Goal: Task Accomplishment & Management: Complete application form

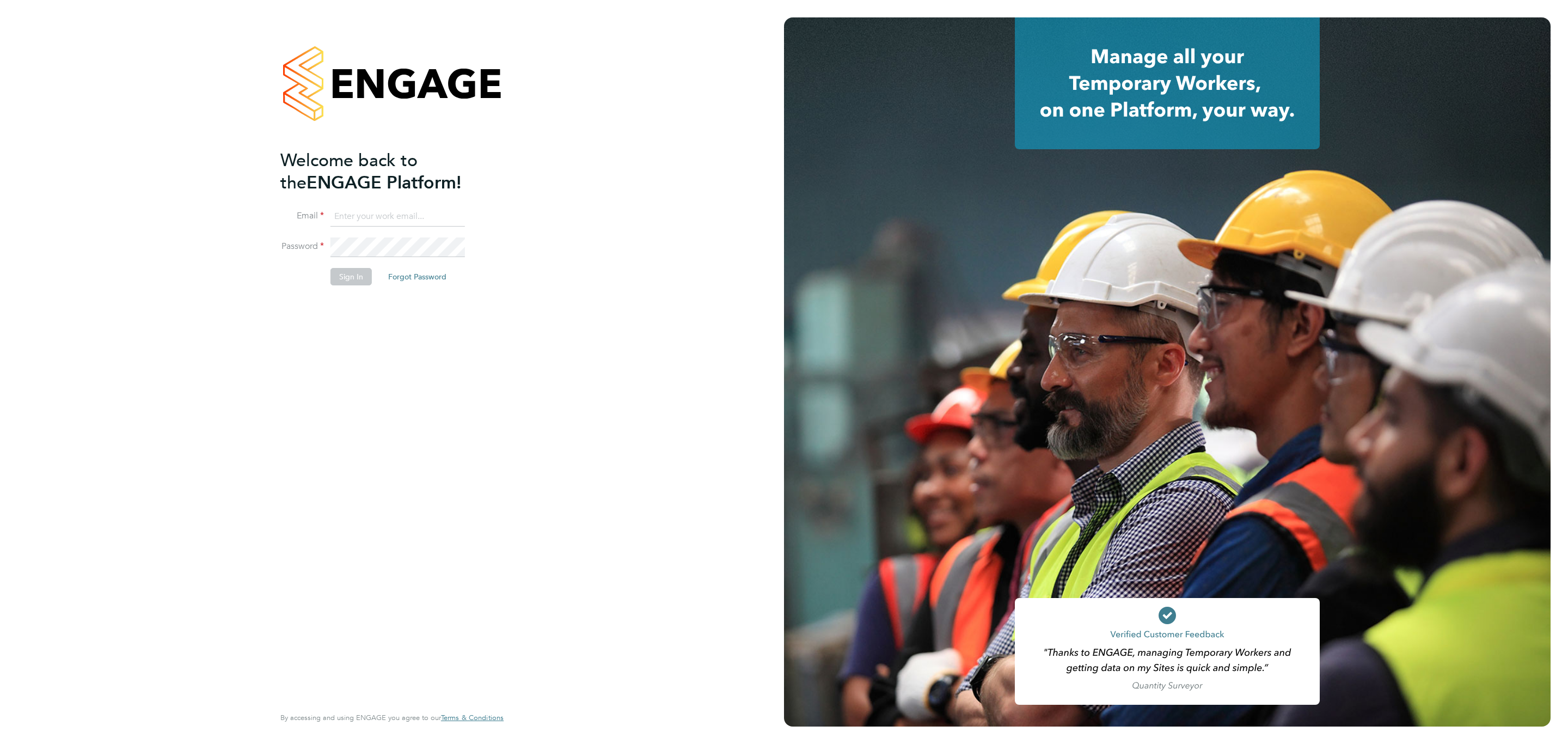
click at [379, 205] on ng-template "Welcome back to the ENGAGE Platform! Email Password Sign In Forgot Password" at bounding box center [387, 223] width 212 height 147
click at [379, 208] on input at bounding box center [397, 217] width 135 height 19
type input "info@cbwstaffingsolutions.com"
click at [353, 281] on button "Sign In" at bounding box center [351, 276] width 41 height 18
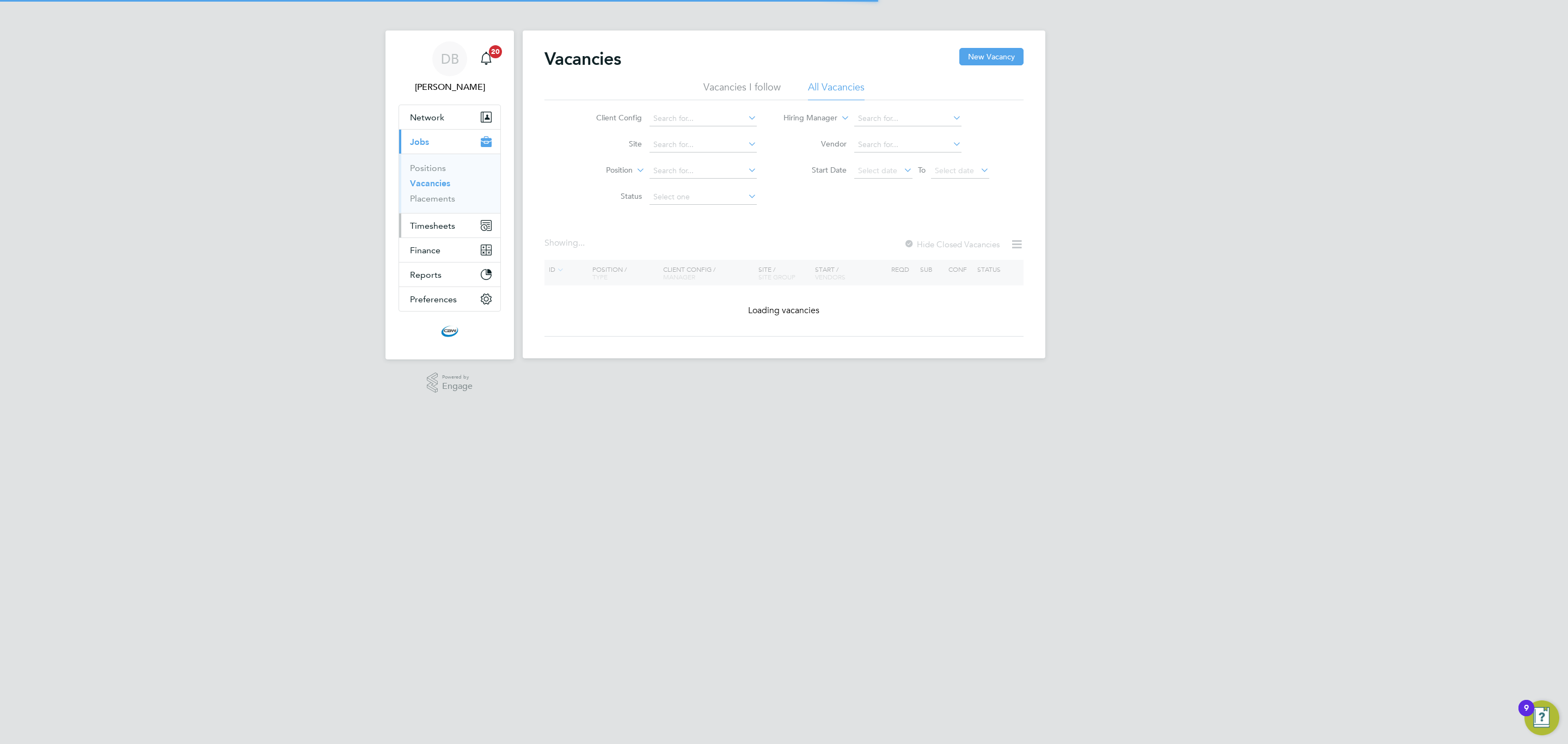
click at [451, 223] on span "Timesheets" at bounding box center [433, 225] width 45 height 10
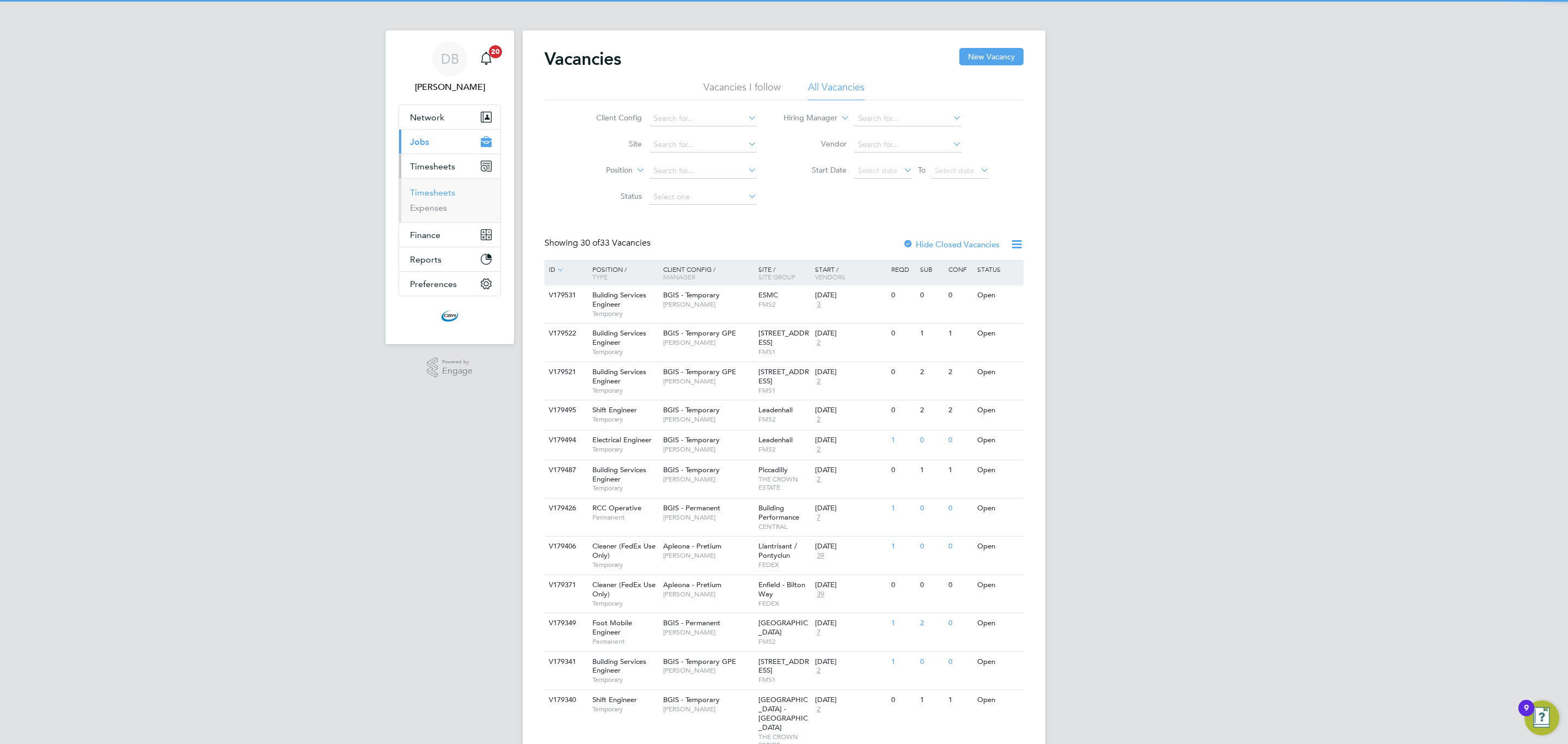
click at [447, 196] on link "Timesheets" at bounding box center [433, 192] width 45 height 10
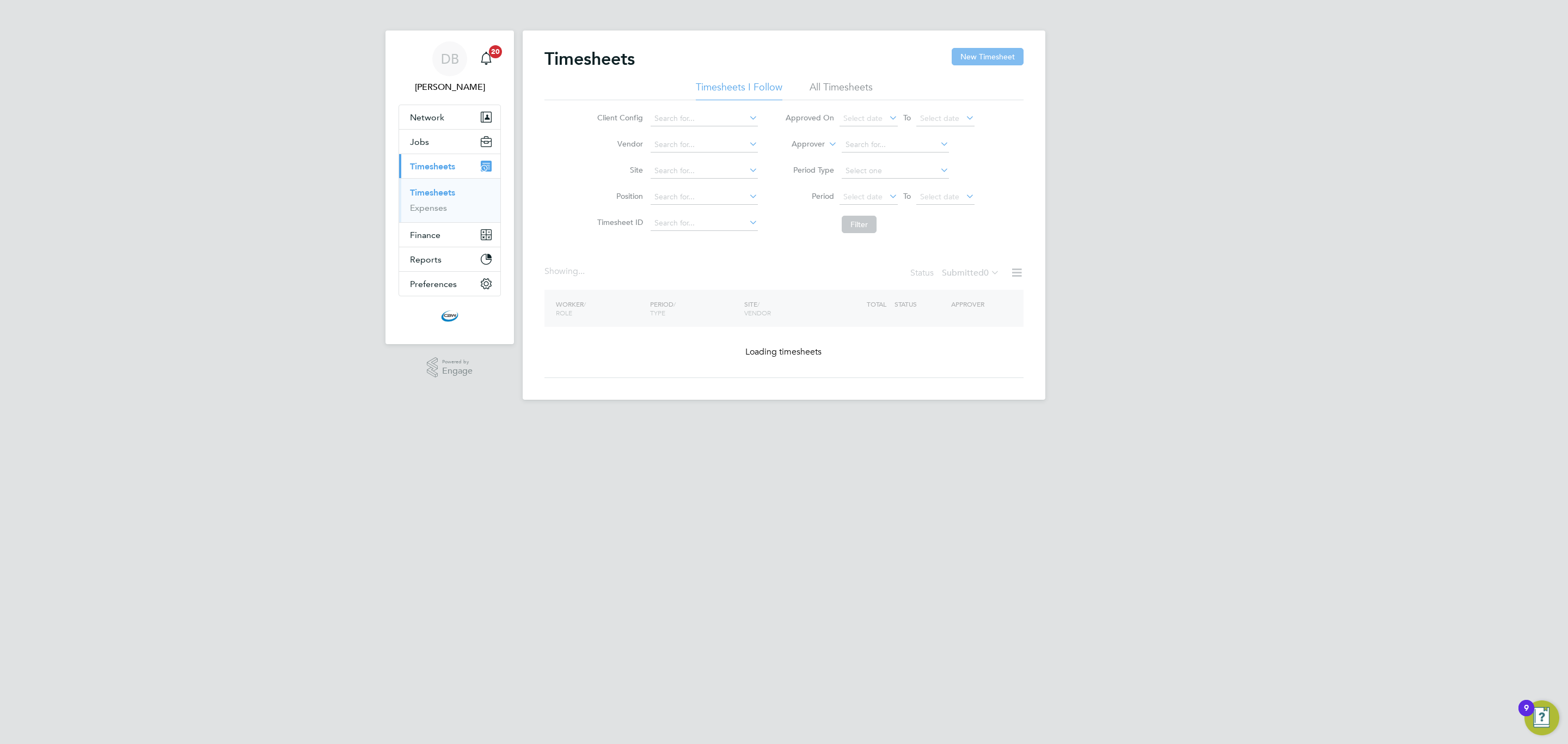
click at [968, 58] on button "New Timesheet" at bounding box center [987, 57] width 72 height 18
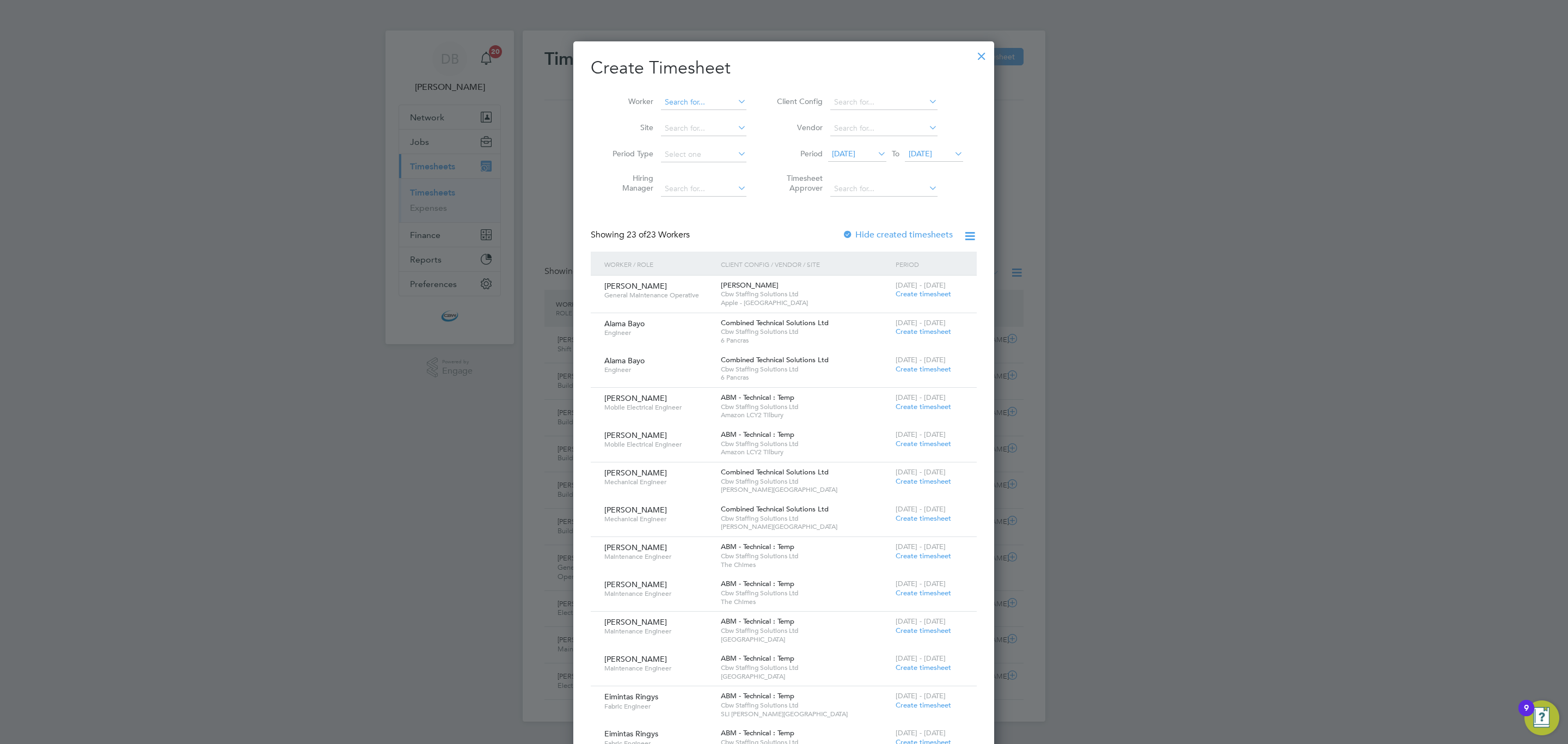
click at [716, 103] on input at bounding box center [704, 102] width 85 height 15
click at [706, 122] on li "[PERSON_NAME]" at bounding box center [727, 118] width 135 height 15
type input "[PERSON_NAME]"
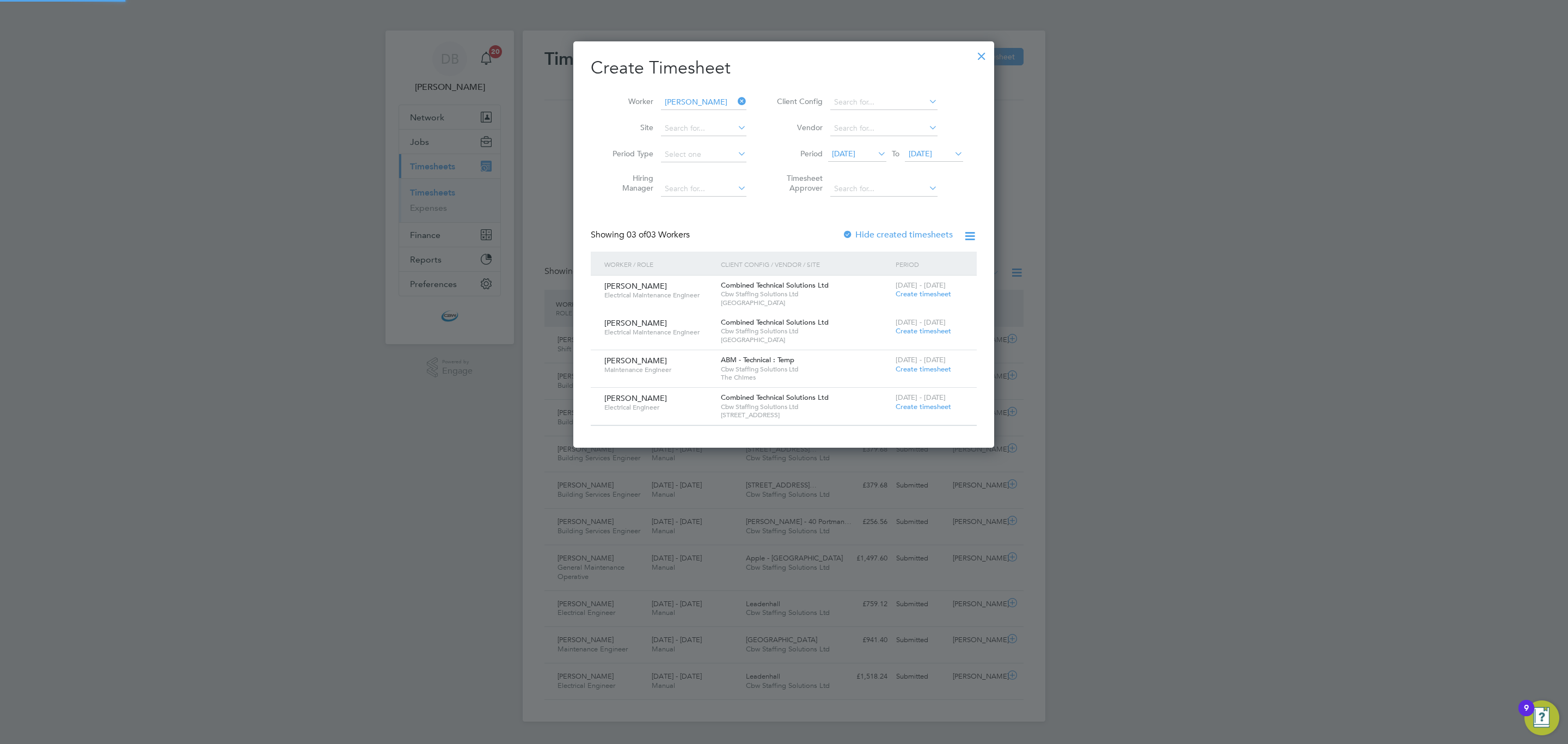
scroll to position [409, 421]
click at [936, 407] on span "Create timesheet" at bounding box center [923, 406] width 55 height 9
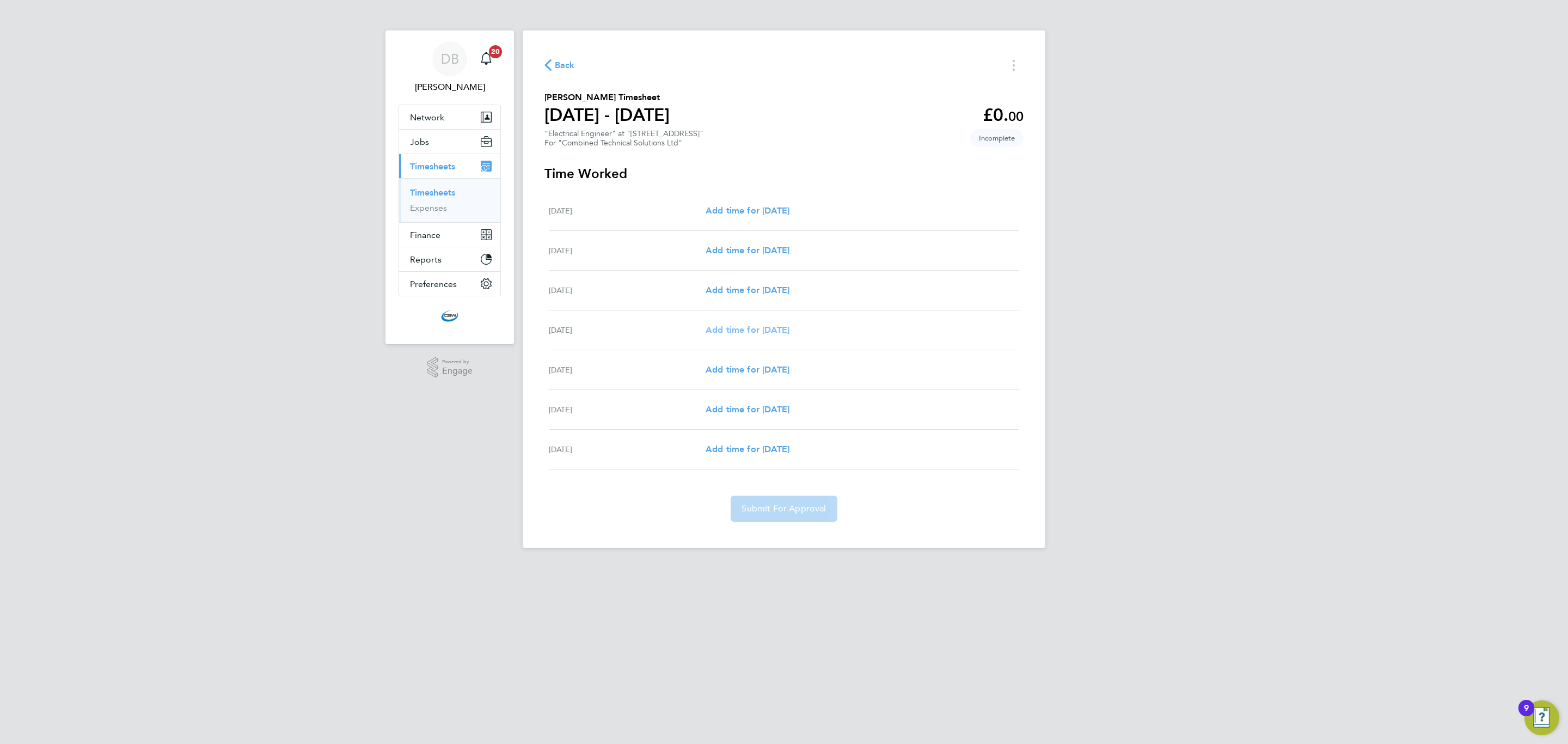
click at [752, 327] on span "Add time for [DATE]" at bounding box center [747, 329] width 84 height 10
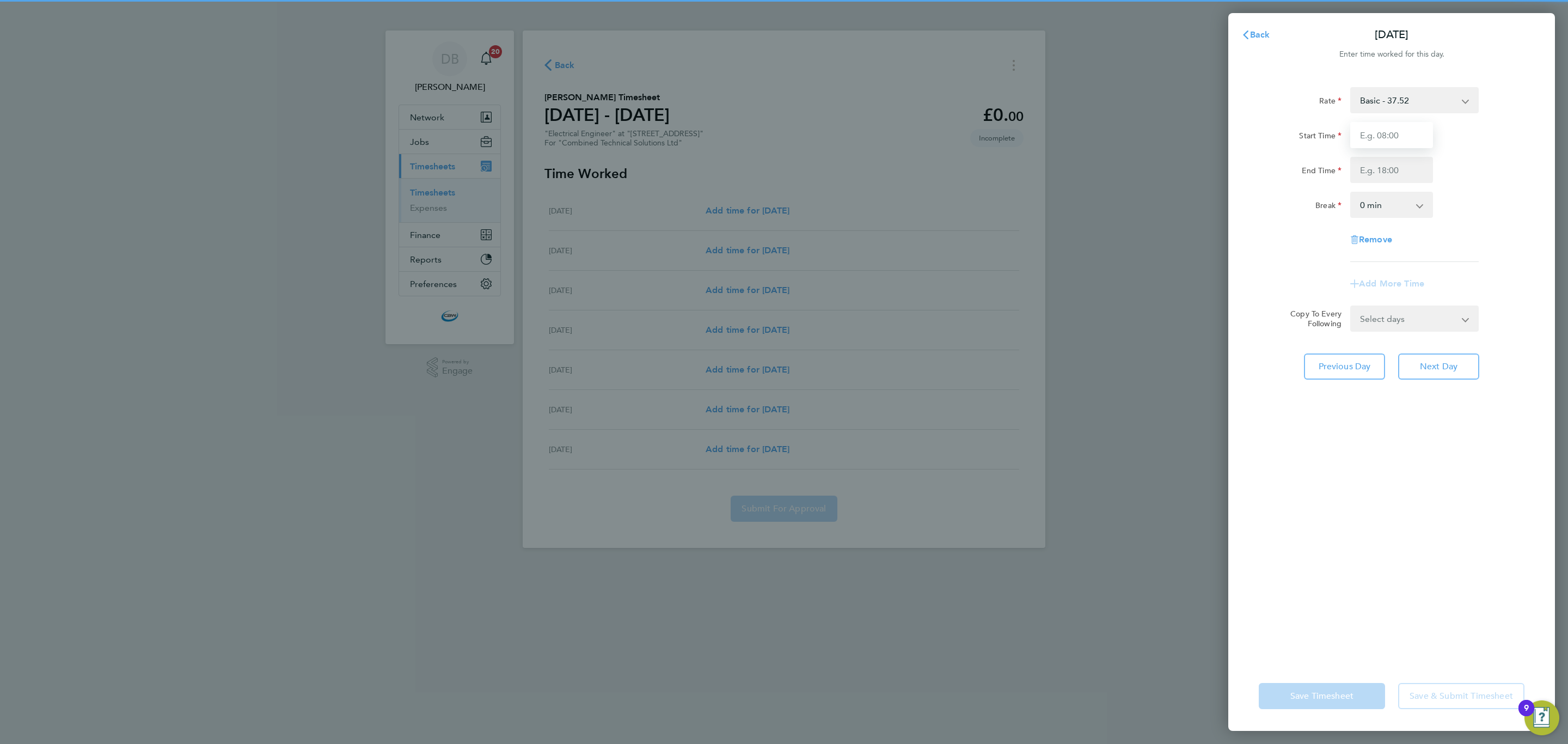
drag, startPoint x: 1405, startPoint y: 122, endPoint x: 1405, endPoint y: 129, distance: 7.0
click at [1405, 122] on input "Start Time" at bounding box center [1391, 135] width 83 height 26
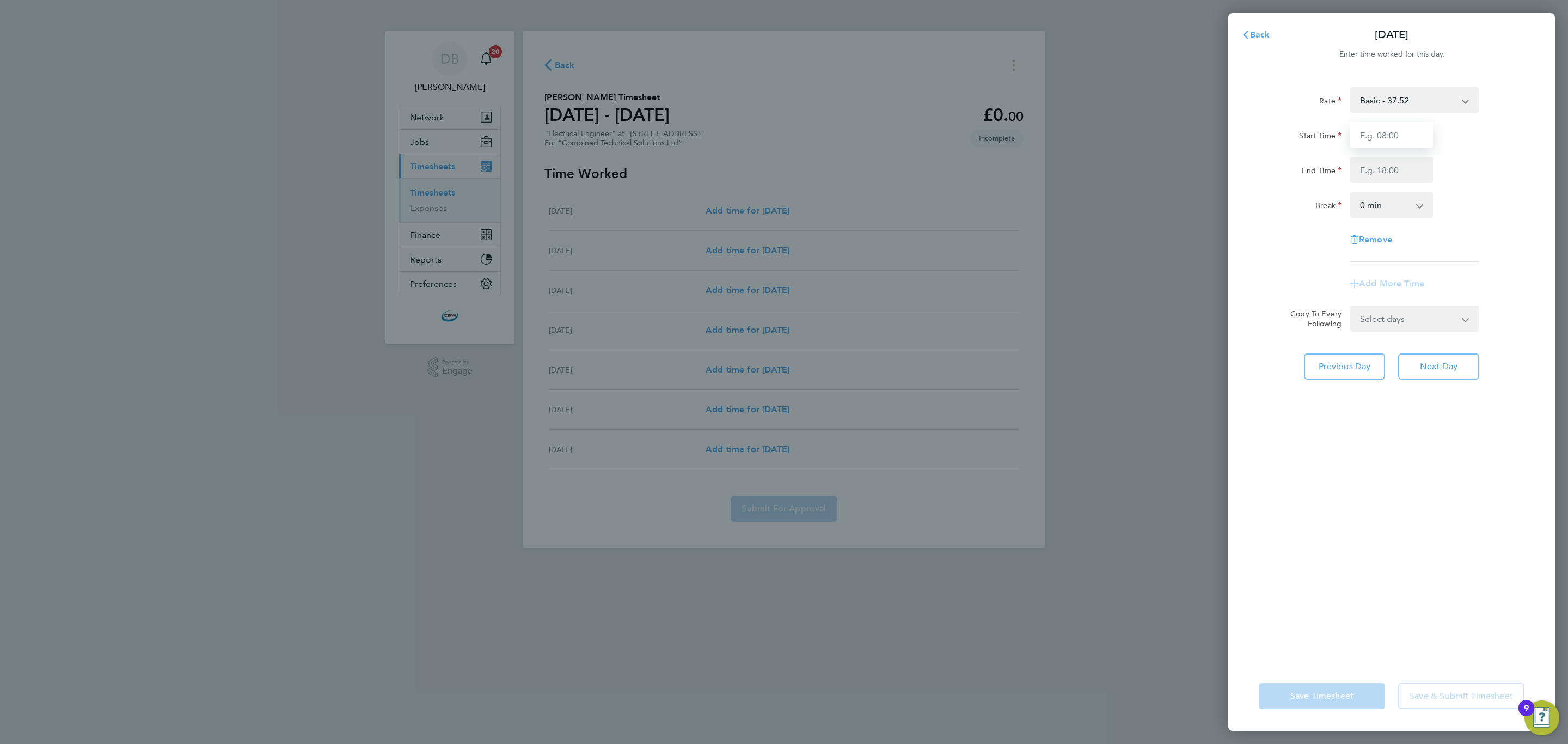
type input "08:00"
drag, startPoint x: 1398, startPoint y: 170, endPoint x: 1395, endPoint y: 183, distance: 13.3
click at [1398, 170] on input "End Time" at bounding box center [1391, 170] width 83 height 26
type input "17:00"
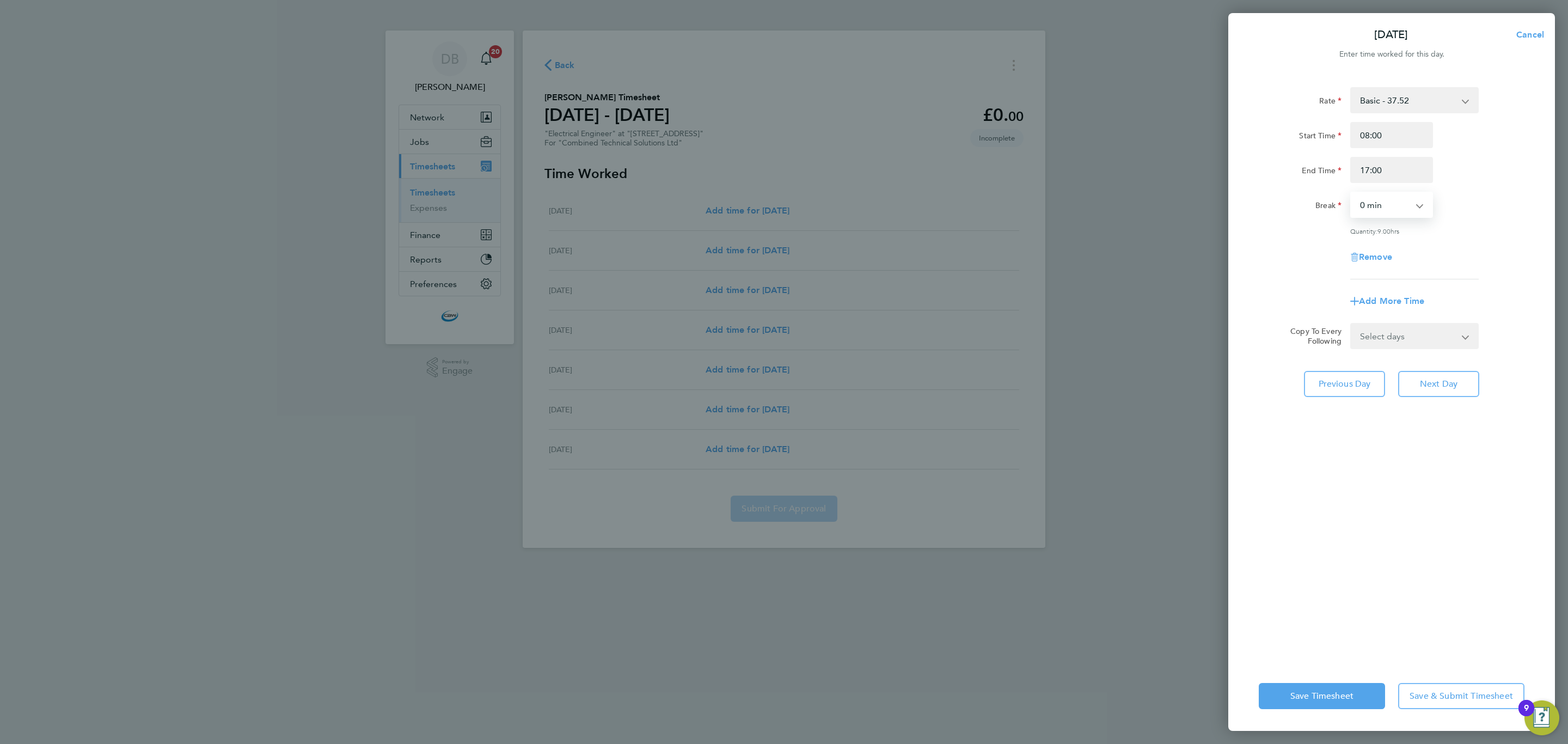
drag, startPoint x: 1375, startPoint y: 202, endPoint x: 1375, endPoint y: 209, distance: 7.0
click at [1375, 202] on select "0 min 15 min 30 min 45 min 60 min 75 min 90 min" at bounding box center [1385, 205] width 68 height 24
select select "60"
click at [1351, 193] on select "0 min 15 min 30 min 45 min 60 min 75 min 90 min" at bounding box center [1385, 205] width 68 height 24
click at [1387, 349] on div "Rate Basic - 37.52 Start Time 08:00 End Time 17:00 Break 0 min 15 min 30 min 45…" at bounding box center [1391, 368] width 327 height 587
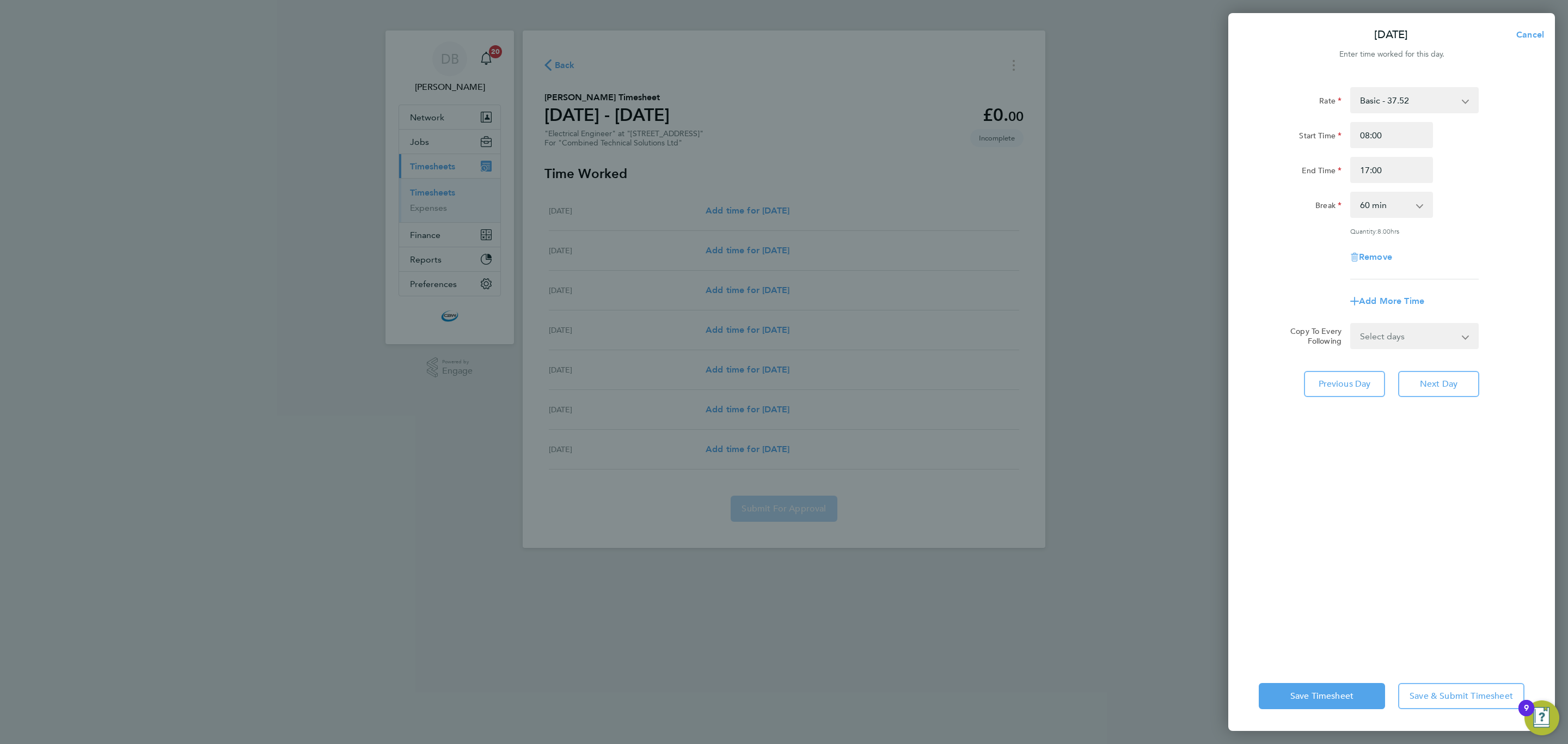
click at [1390, 342] on select "Select days Day [DATE] [DATE] [DATE]" at bounding box center [1409, 335] width 114 height 24
select select "DAY"
click at [1351, 324] on select "Select days Day [DATE] [DATE] [DATE]" at bounding box center [1409, 335] width 114 height 24
select select "[DATE]"
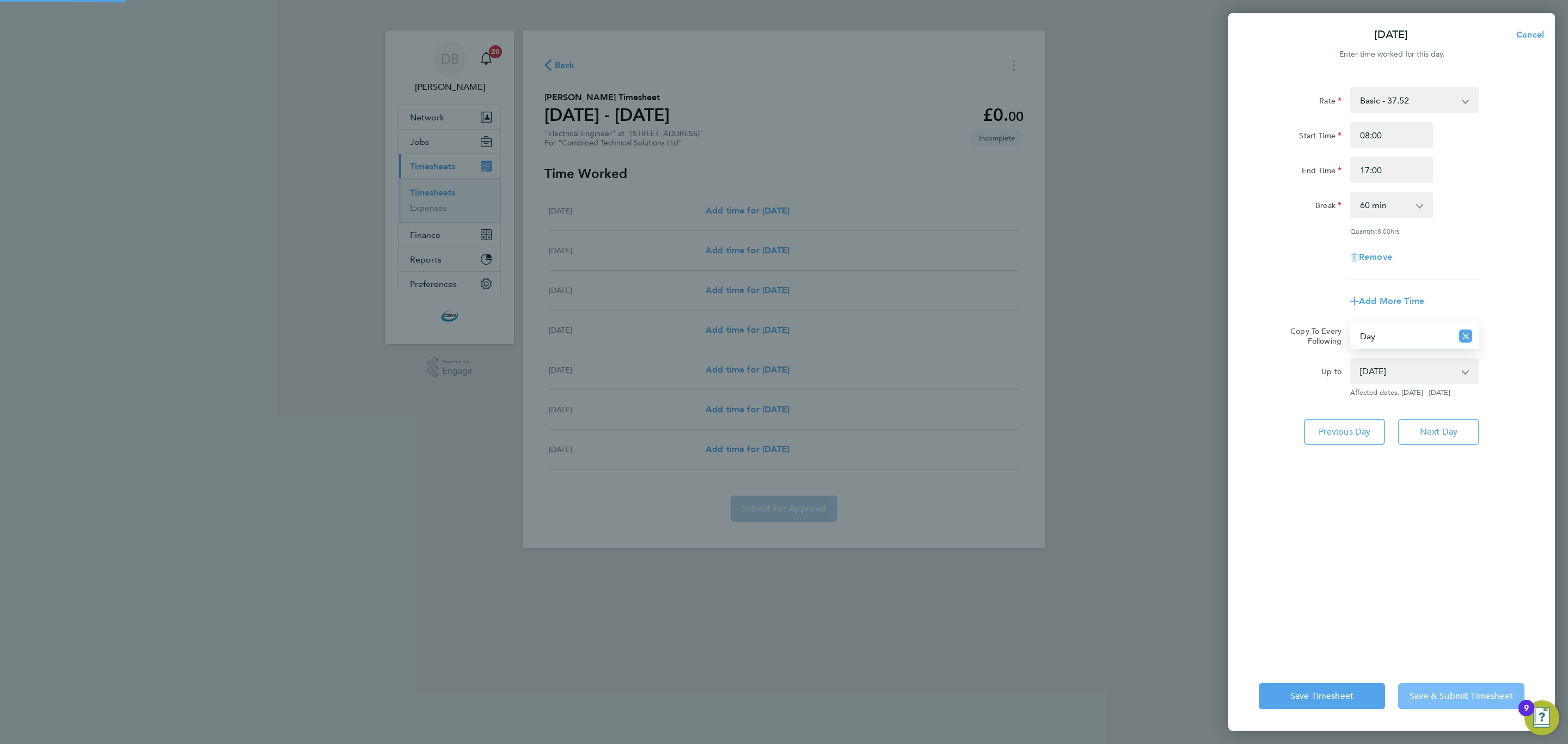
click at [1439, 696] on span "Save & Submit Timesheet" at bounding box center [1461, 696] width 103 height 11
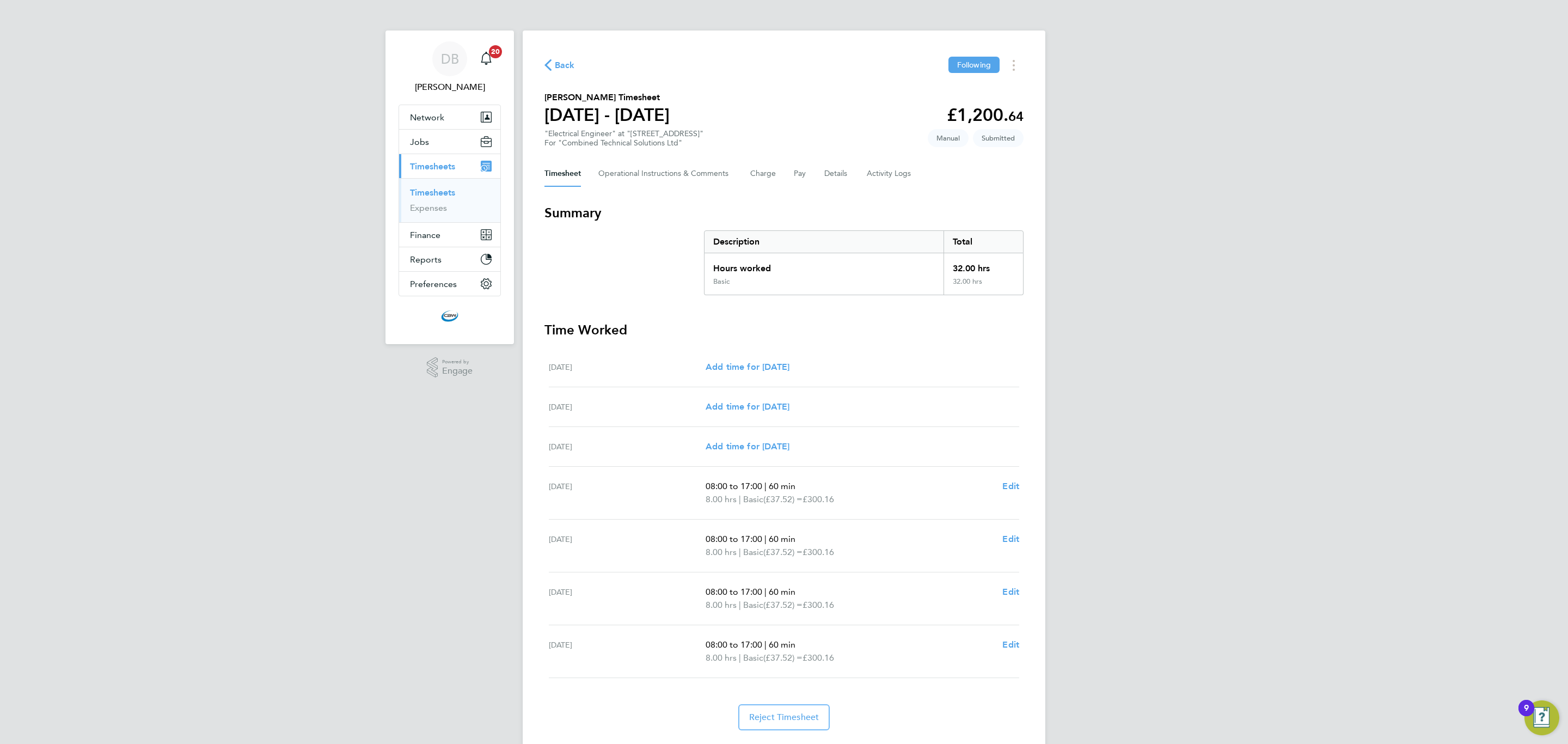
drag, startPoint x: 453, startPoint y: 190, endPoint x: 483, endPoint y: 178, distance: 32.3
click at [453, 190] on link "Timesheets" at bounding box center [433, 192] width 45 height 10
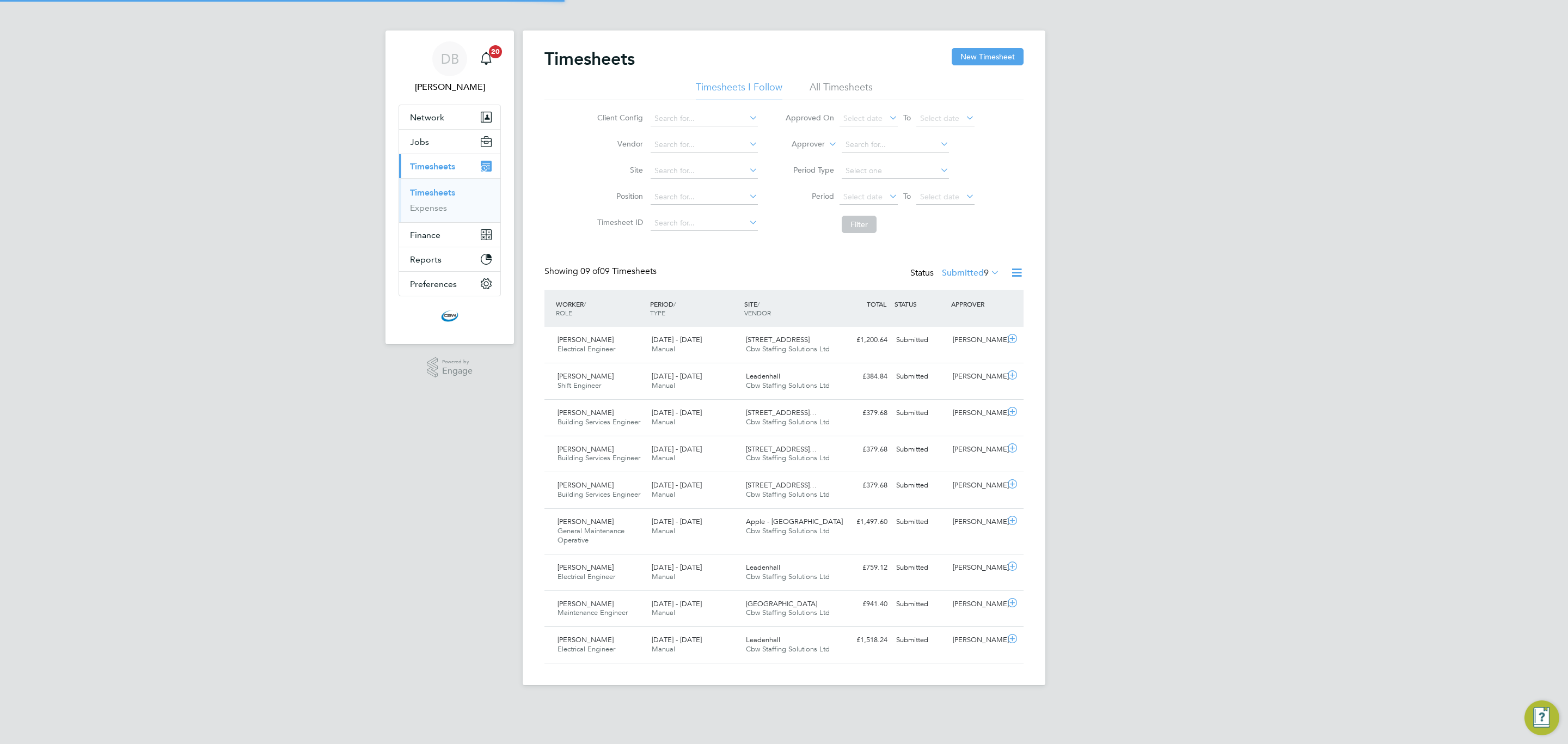
scroll to position [28, 95]
click at [1024, 46] on div "Timesheets New Timesheet Timesheets I Follow All Timesheets Client Config Vendo…" at bounding box center [784, 357] width 523 height 655
click at [1015, 58] on button "New Timesheet" at bounding box center [987, 57] width 72 height 18
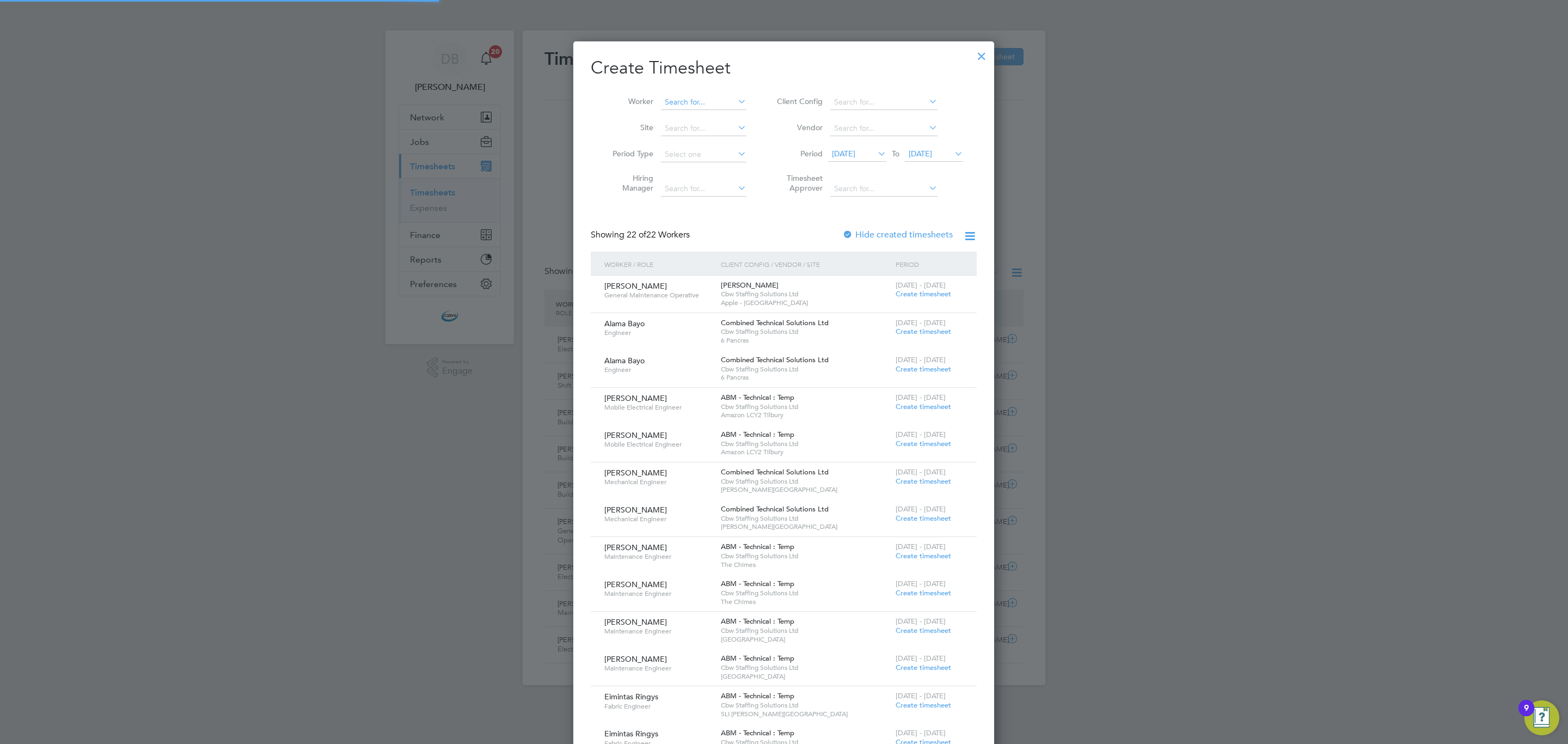
click at [701, 103] on input at bounding box center [704, 102] width 85 height 15
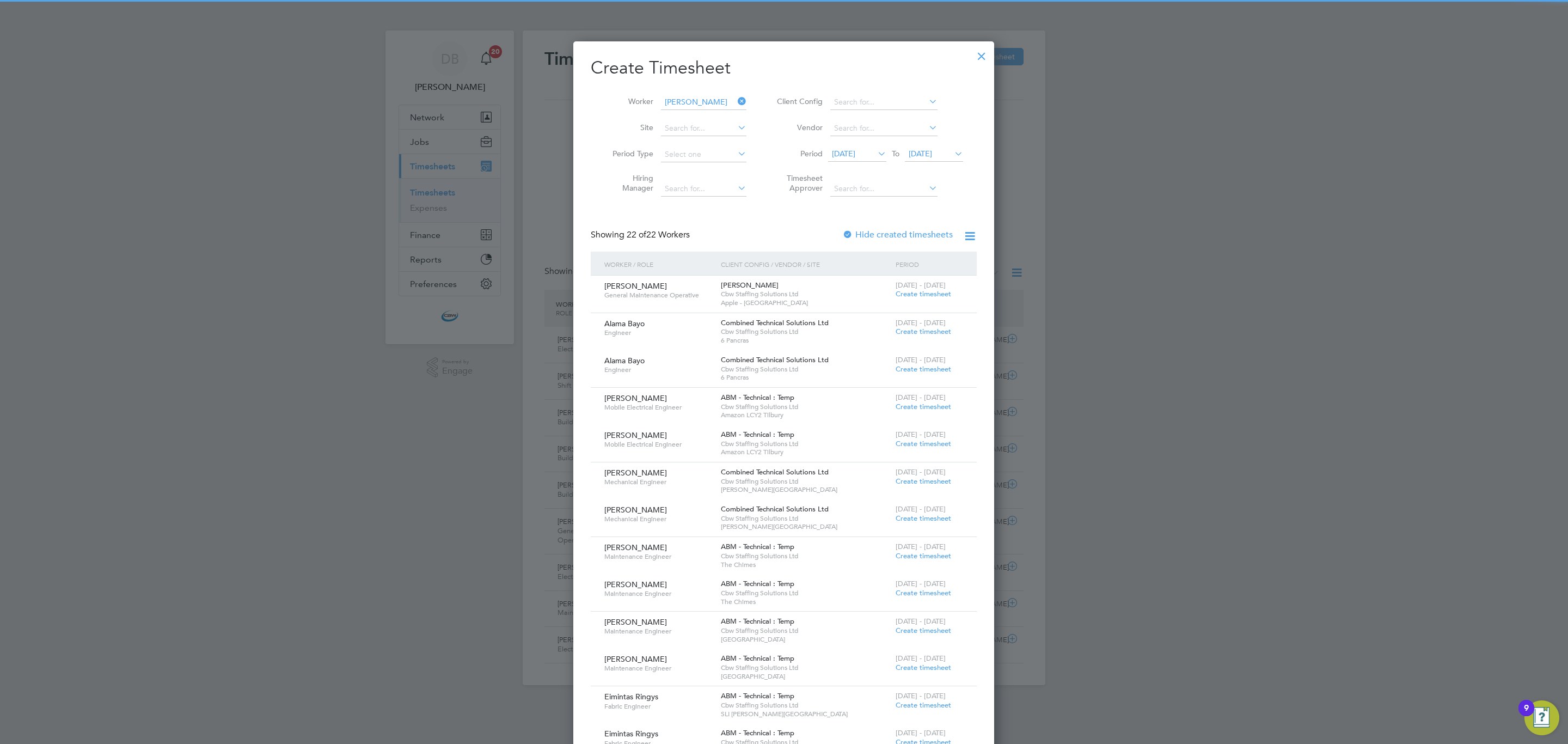
click at [705, 116] on li "[PERSON_NAME]" at bounding box center [727, 118] width 135 height 15
type input "[PERSON_NAME]"
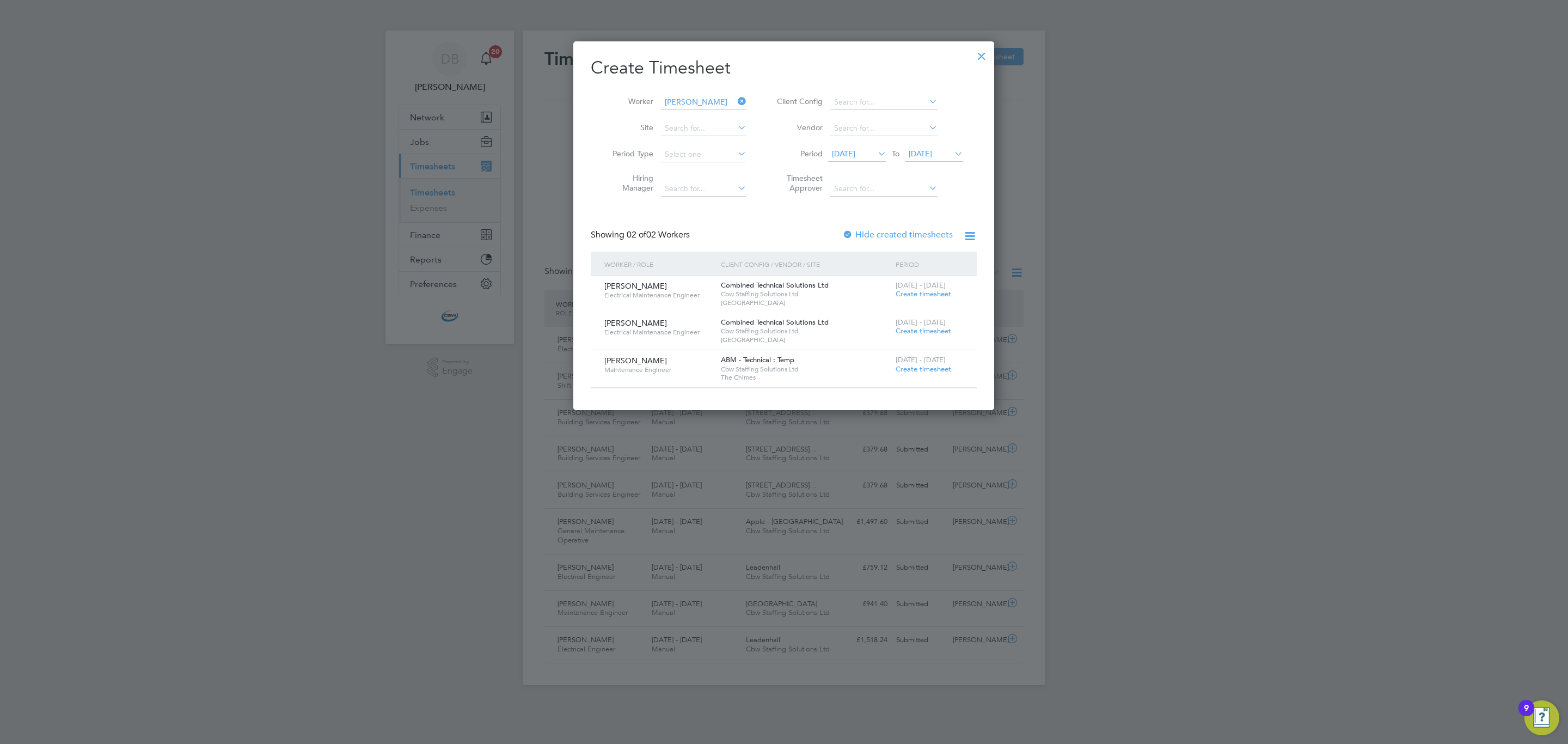
click at [851, 237] on div at bounding box center [848, 235] width 11 height 11
click at [854, 142] on li "Period [DATE] To [DATE]" at bounding box center [869, 155] width 217 height 26
click at [854, 146] on li "Period [DATE] To [DATE]" at bounding box center [869, 155] width 217 height 26
click at [854, 147] on span "[DATE]" at bounding box center [857, 155] width 58 height 15
click at [845, 239] on span "11" at bounding box center [846, 232] width 21 height 21
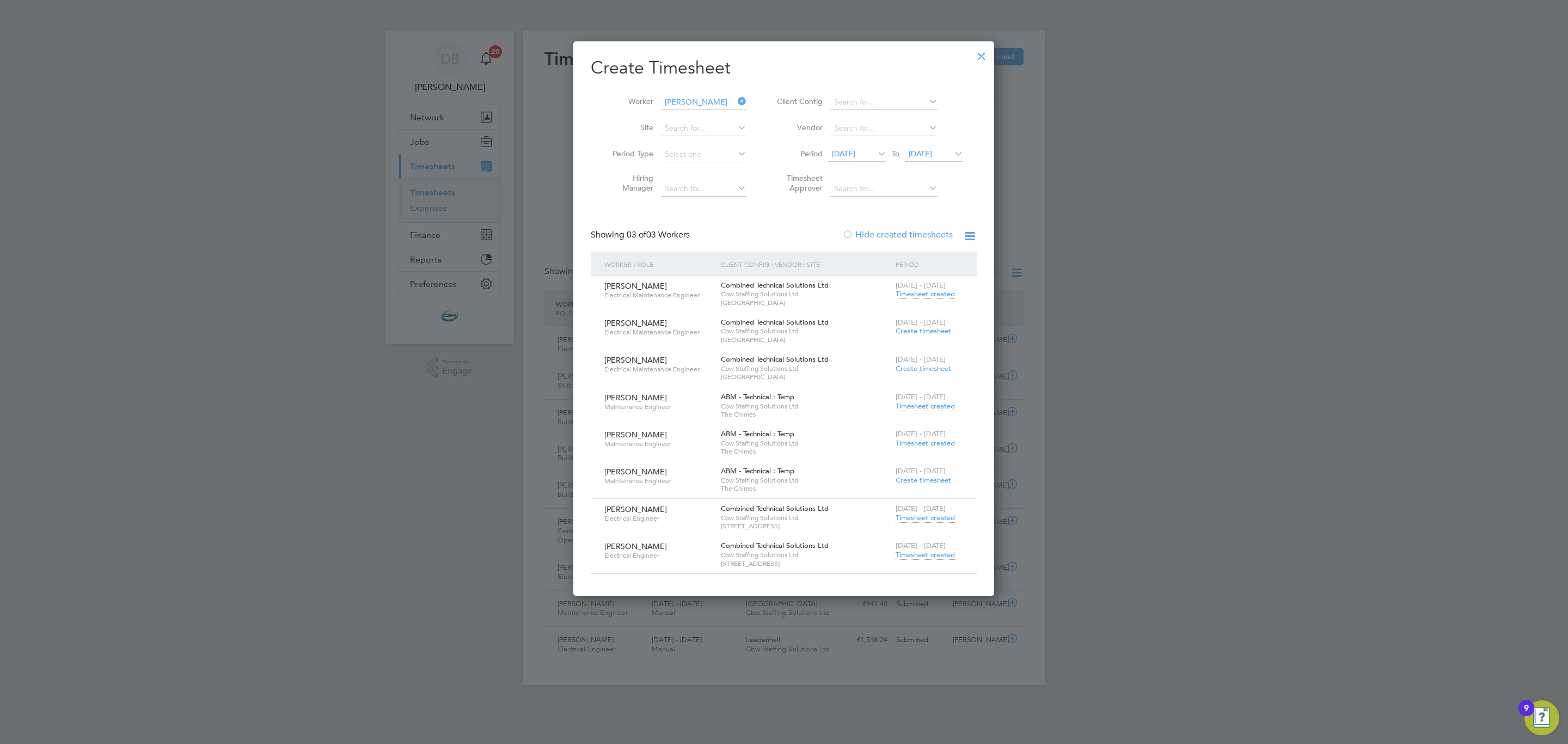
click at [934, 520] on span "Timesheet created" at bounding box center [925, 518] width 59 height 10
